Goal: Task Accomplishment & Management: Manage account settings

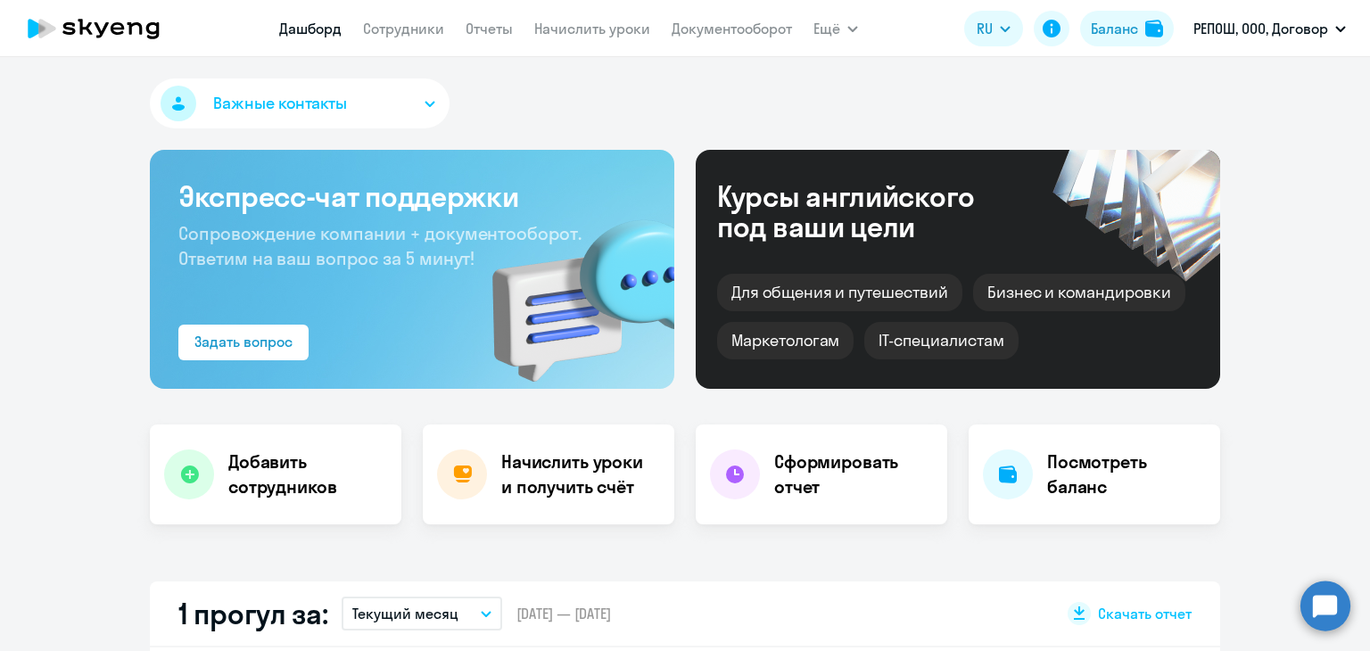
click at [548, 29] on link "Начислить уроки" at bounding box center [592, 29] width 116 height 18
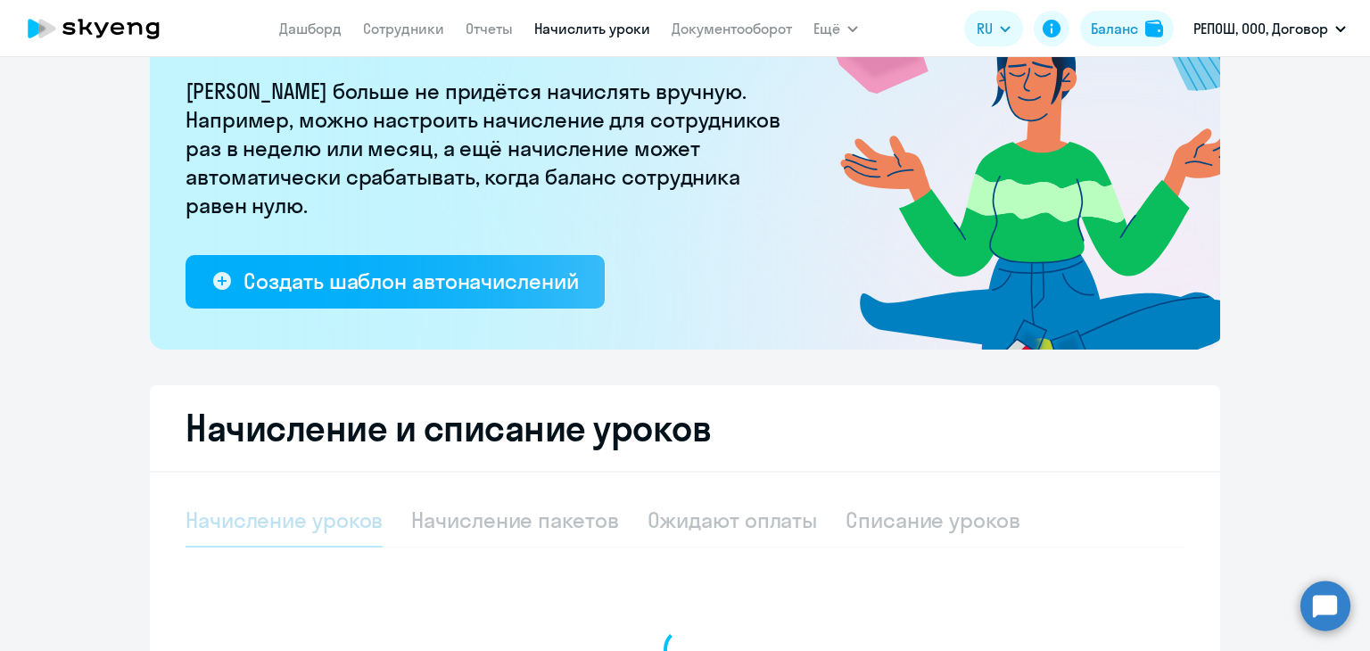
select select "10"
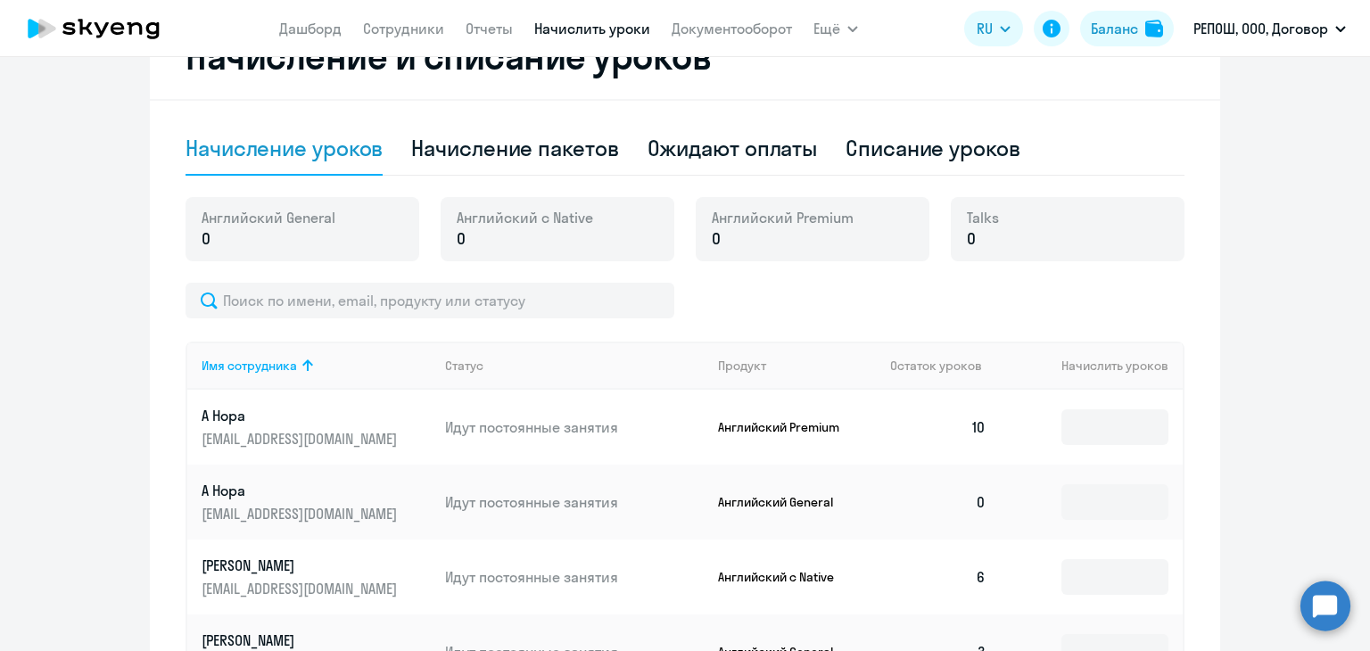
scroll to position [492, 0]
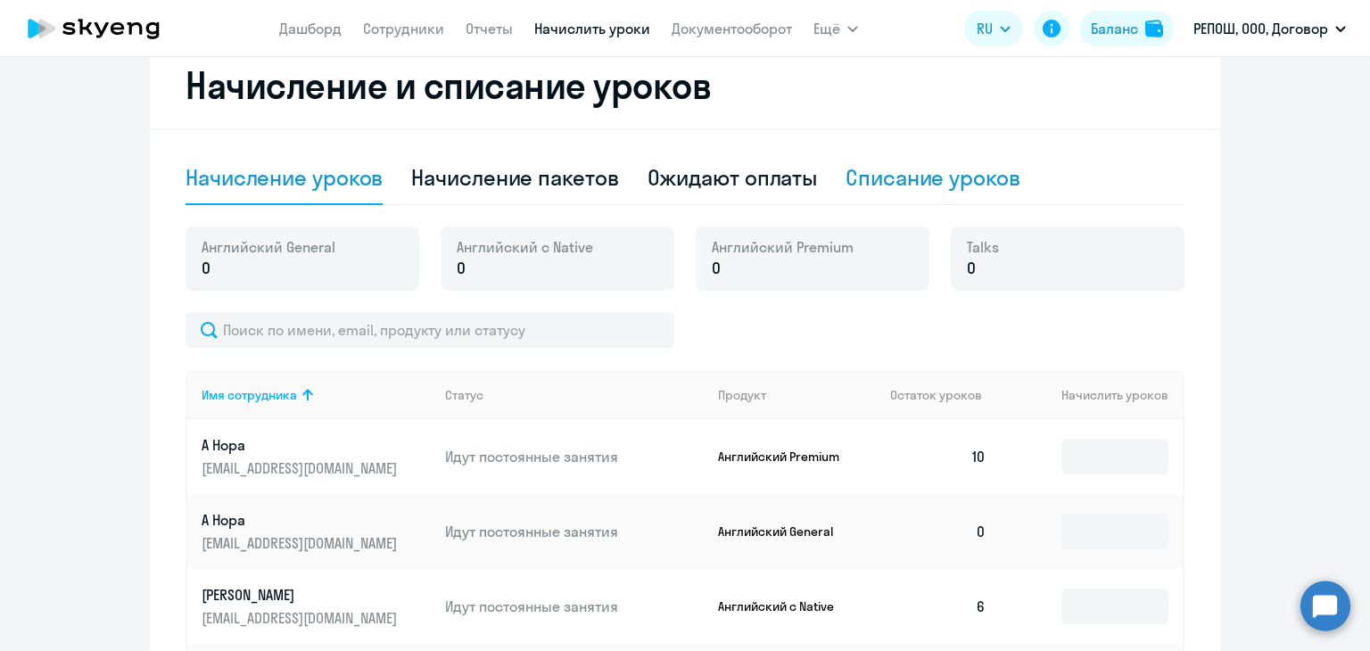
click at [896, 180] on div "Списание уроков" at bounding box center [932, 177] width 175 height 29
select select "10"
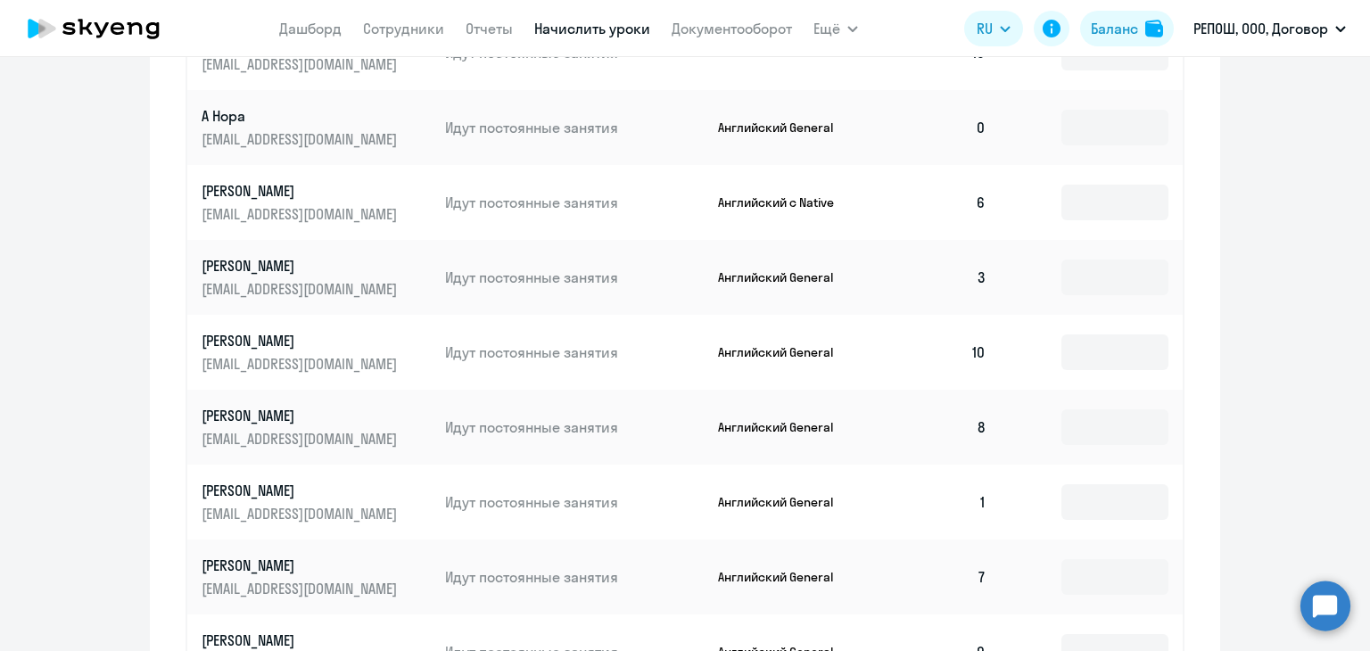
scroll to position [938, 0]
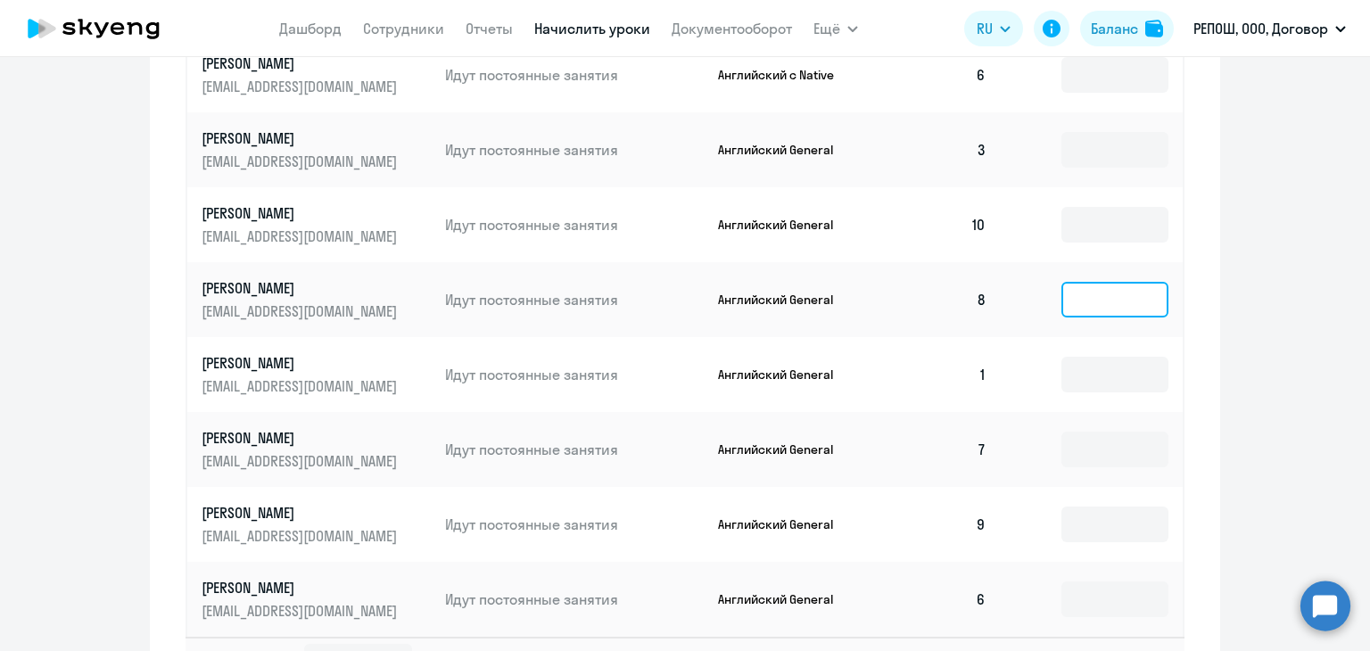
click at [1106, 297] on input at bounding box center [1114, 300] width 107 height 36
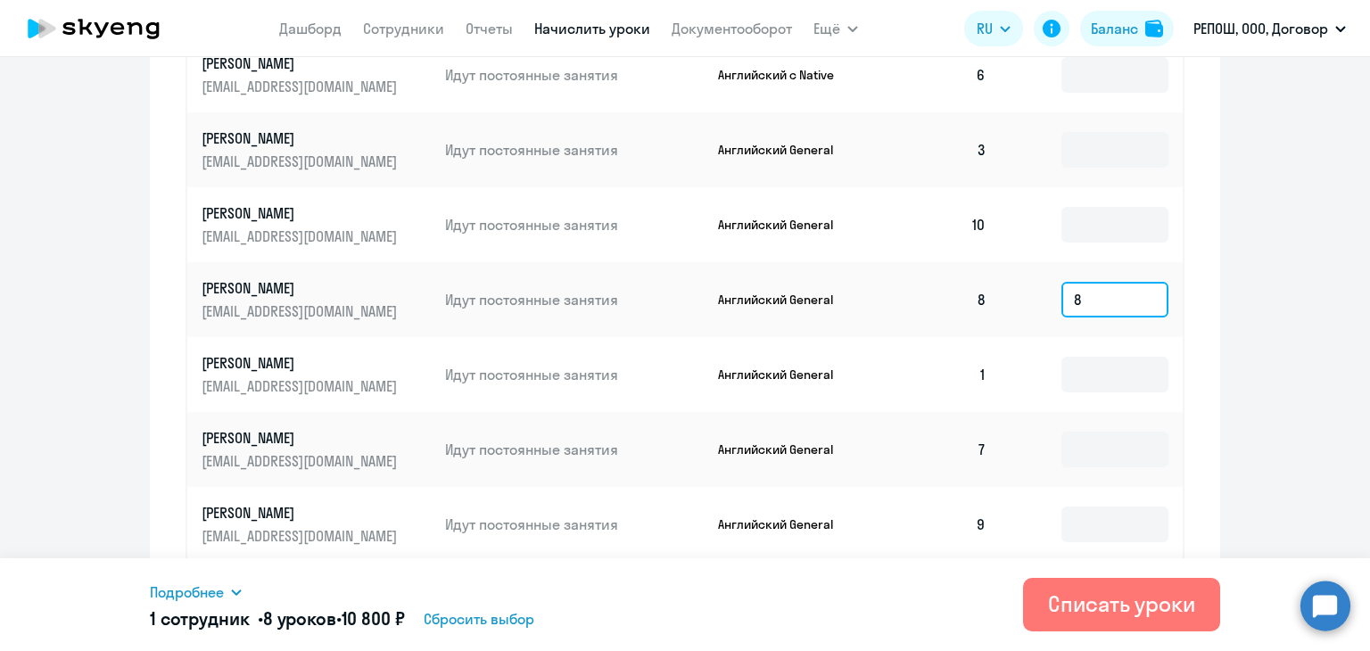
type input "8"
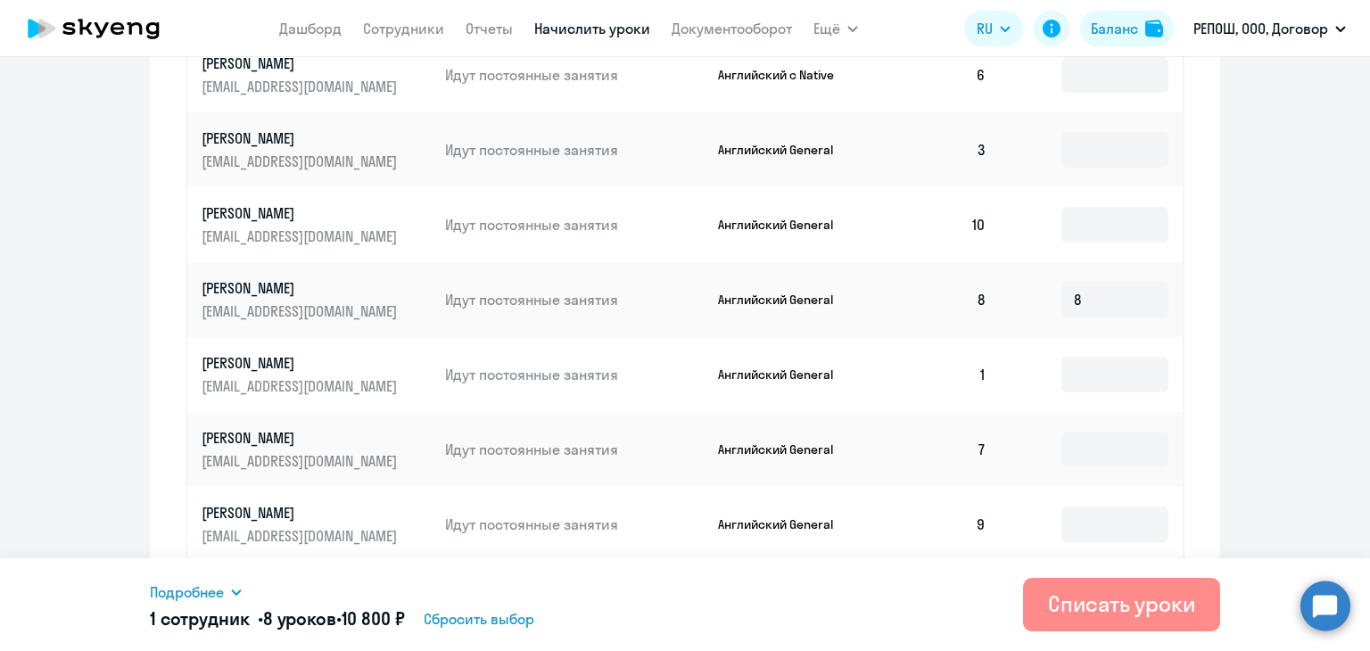
click at [1093, 610] on div "Списать уроки" at bounding box center [1121, 603] width 147 height 29
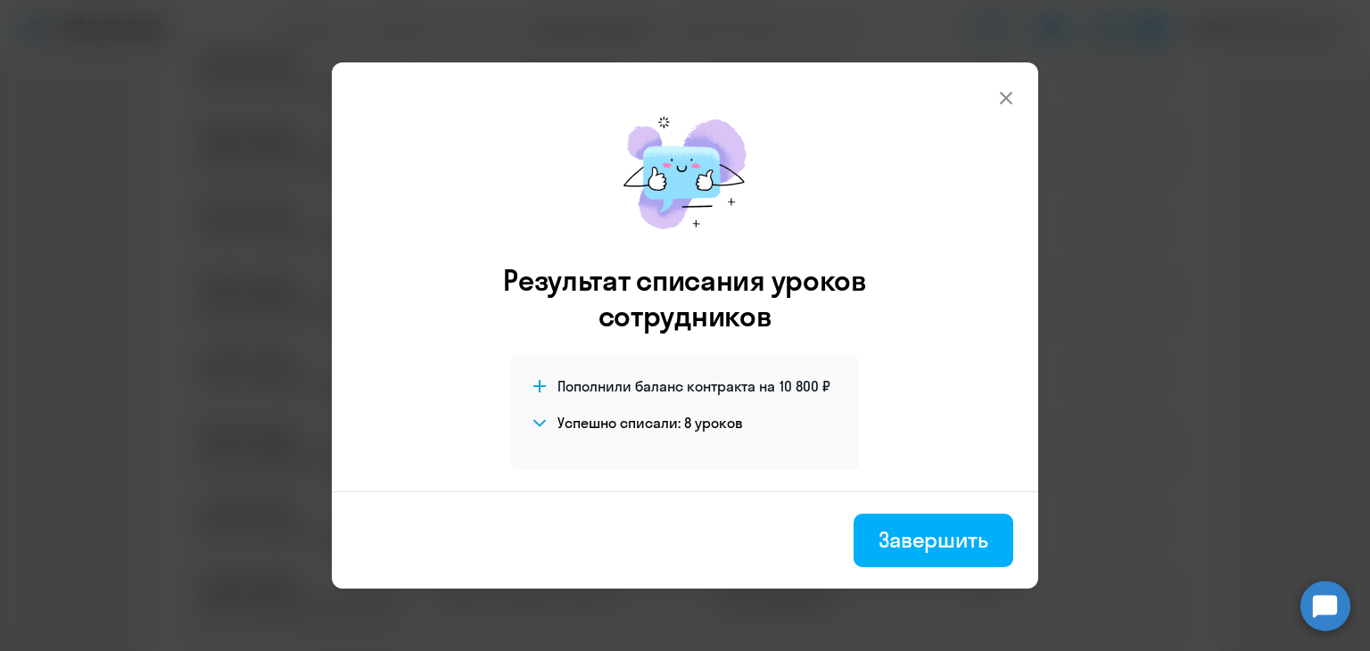
click at [1003, 98] on icon at bounding box center [1005, 97] width 21 height 21
